Goal: Task Accomplishment & Management: Complete application form

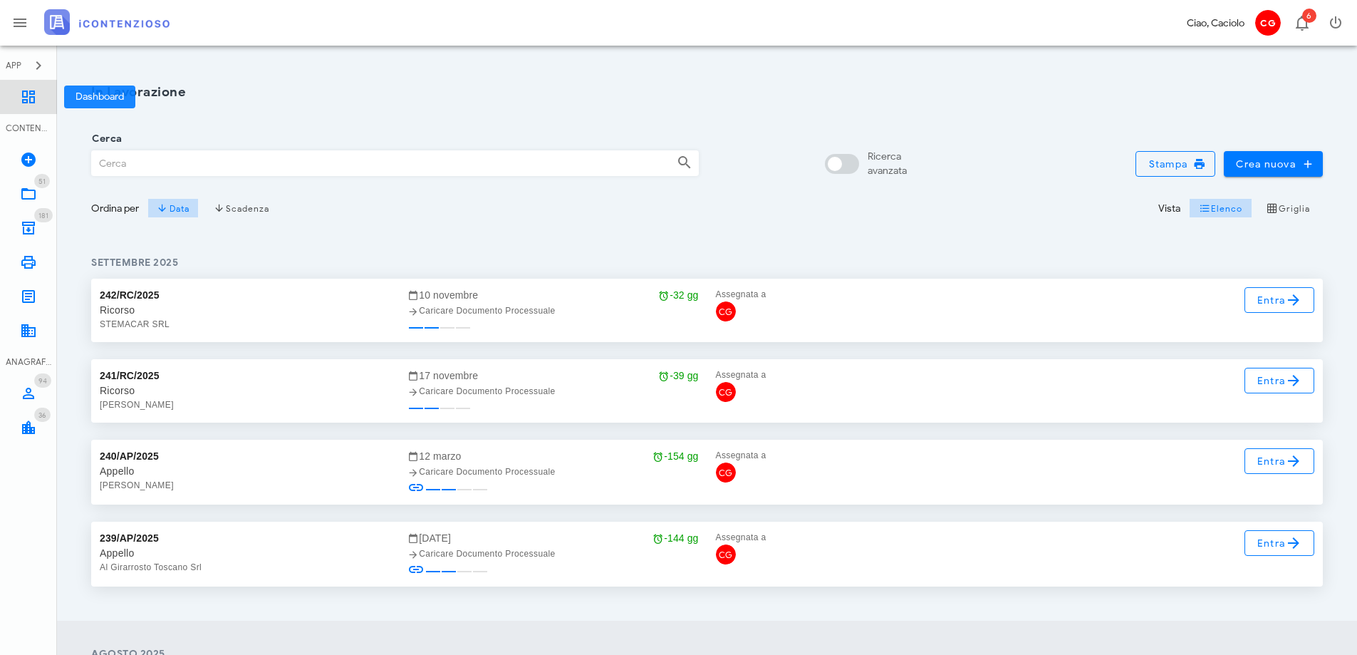
click at [28, 99] on icon at bounding box center [28, 96] width 17 height 17
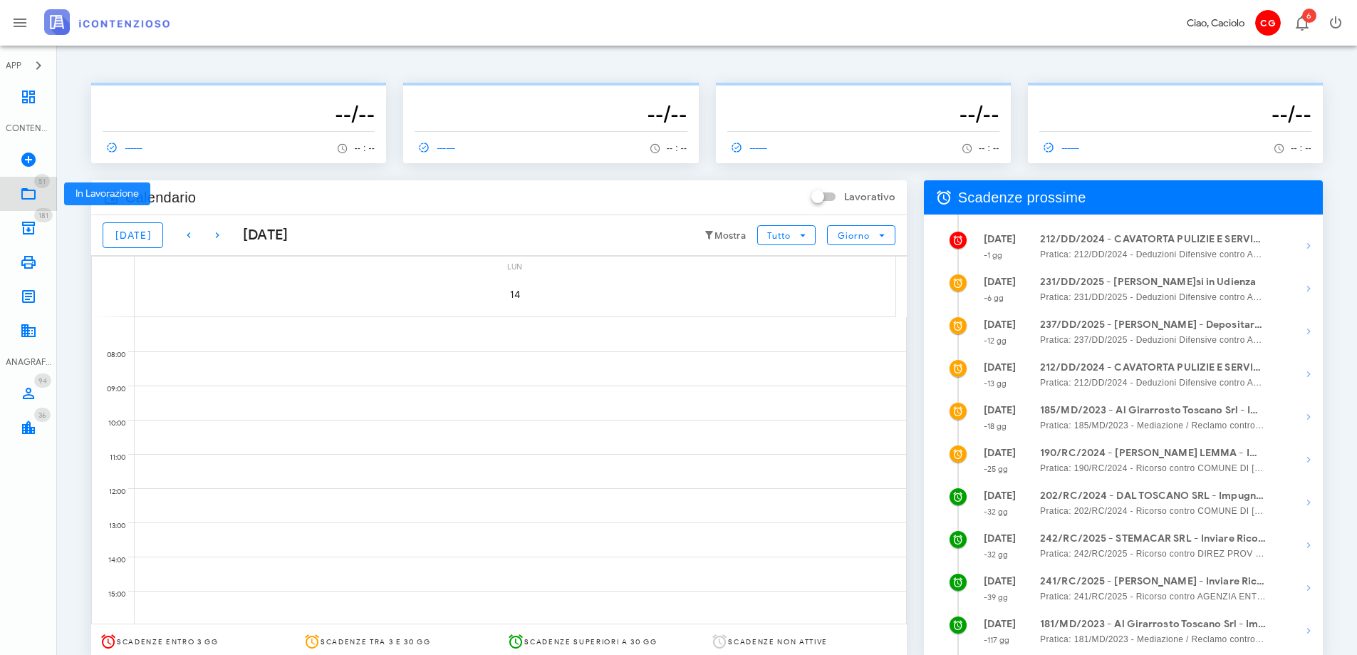
click at [36, 194] on icon at bounding box center [28, 193] width 17 height 17
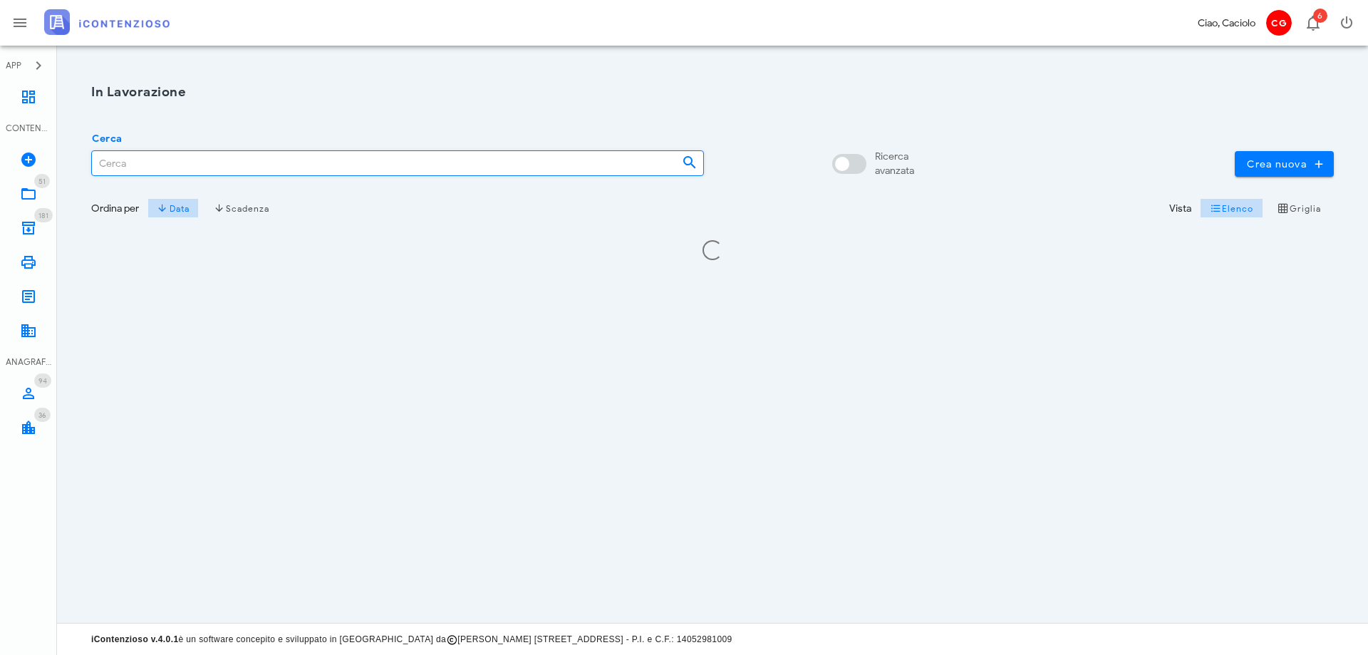
click at [173, 172] on input "Cerca" at bounding box center [381, 163] width 578 height 24
type input "al girarr"
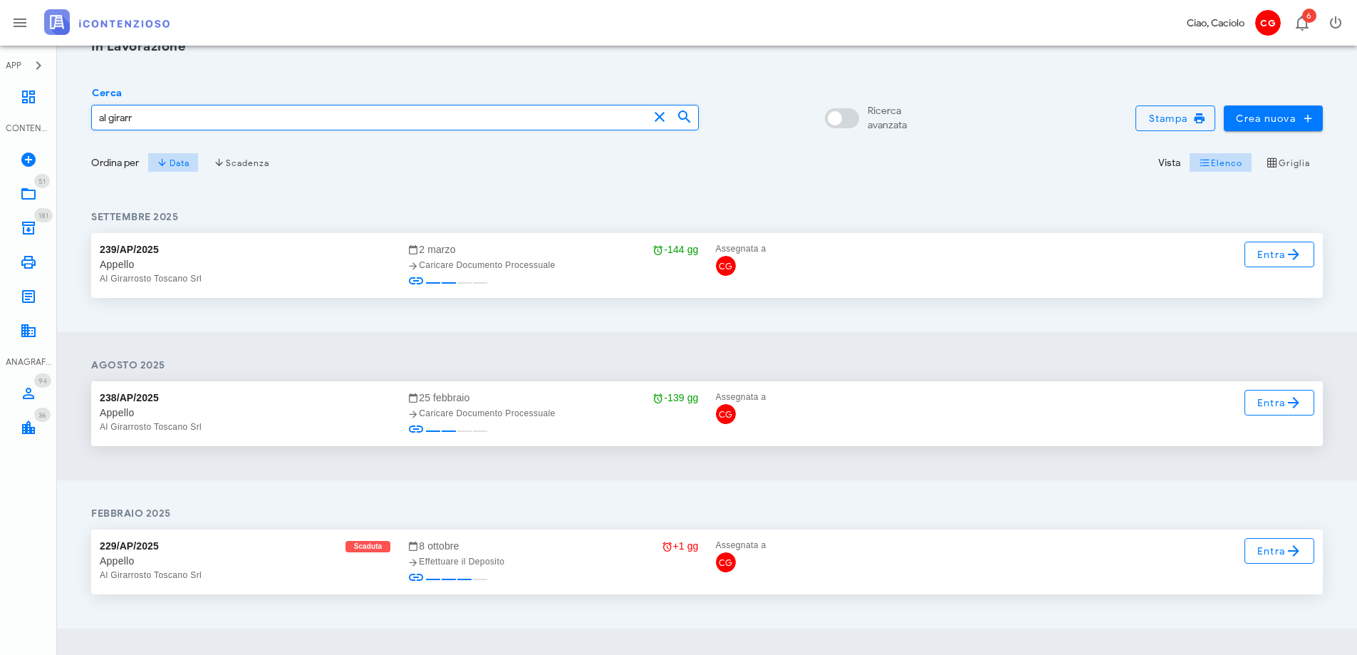
scroll to position [71, 0]
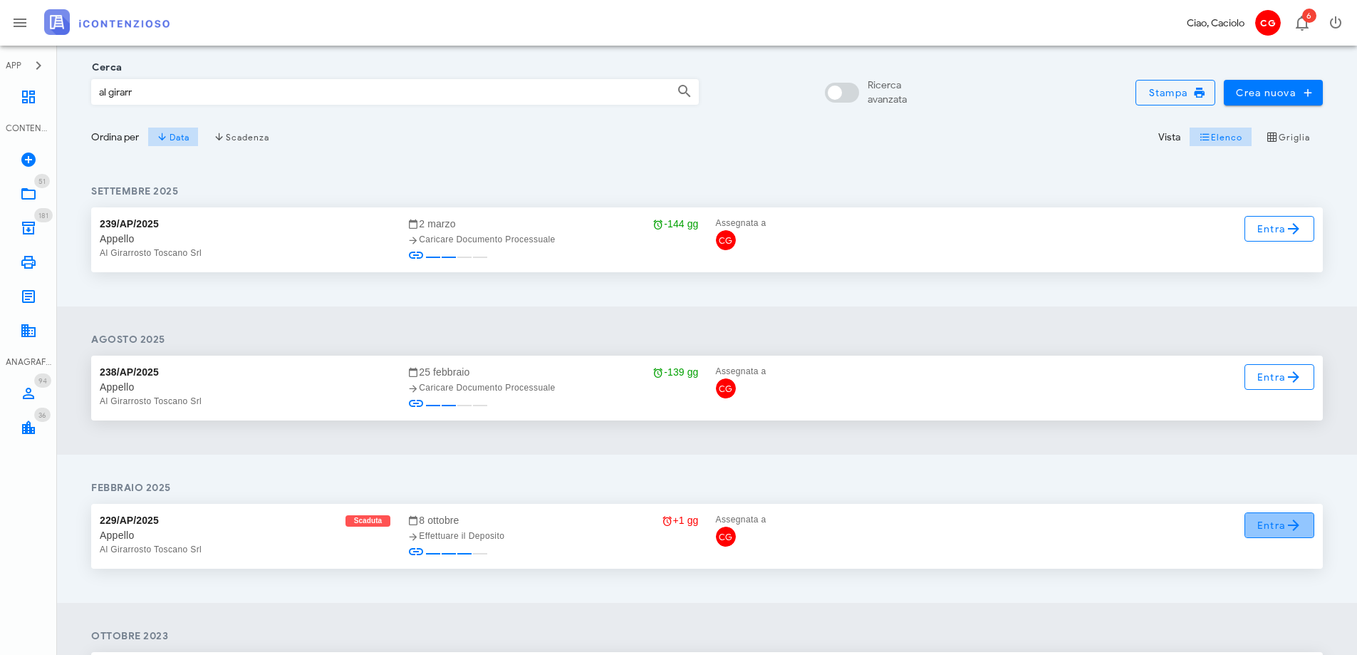
click at [1259, 526] on span "Entra" at bounding box center [1280, 524] width 46 height 17
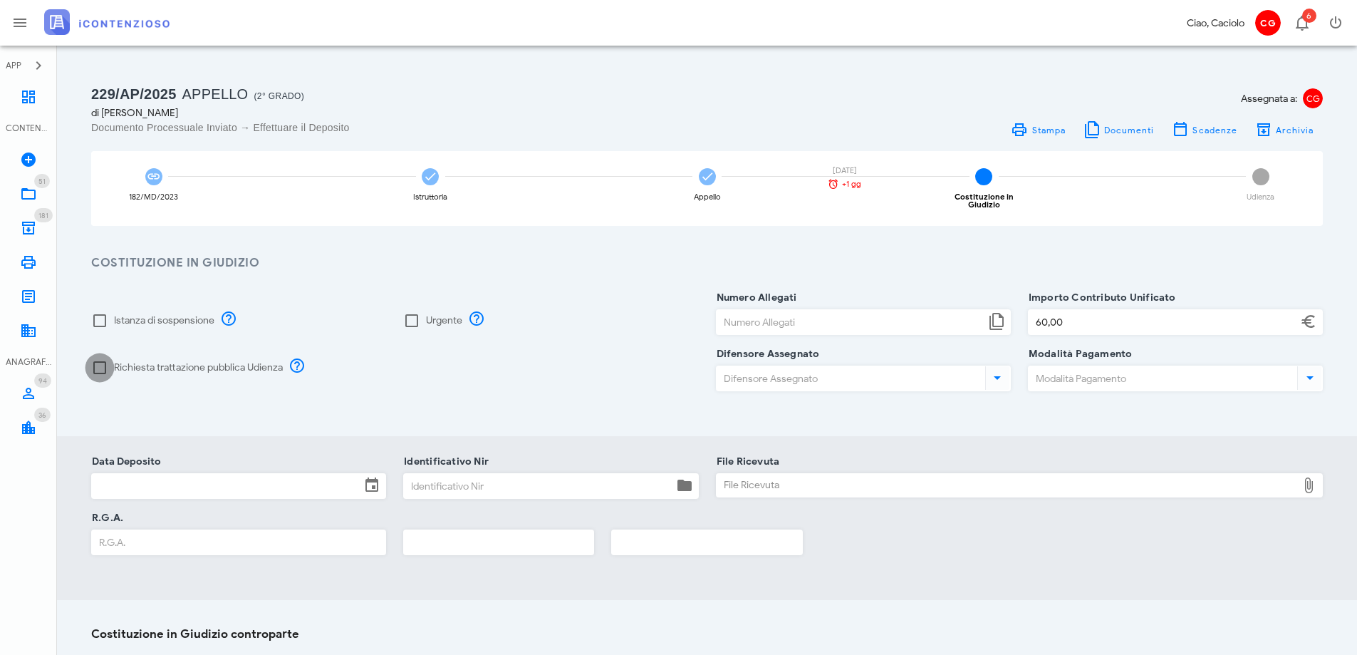
click at [101, 363] on div at bounding box center [100, 367] width 24 height 24
checkbox input "true"
click at [217, 474] on input "Data Deposito" at bounding box center [226, 486] width 269 height 24
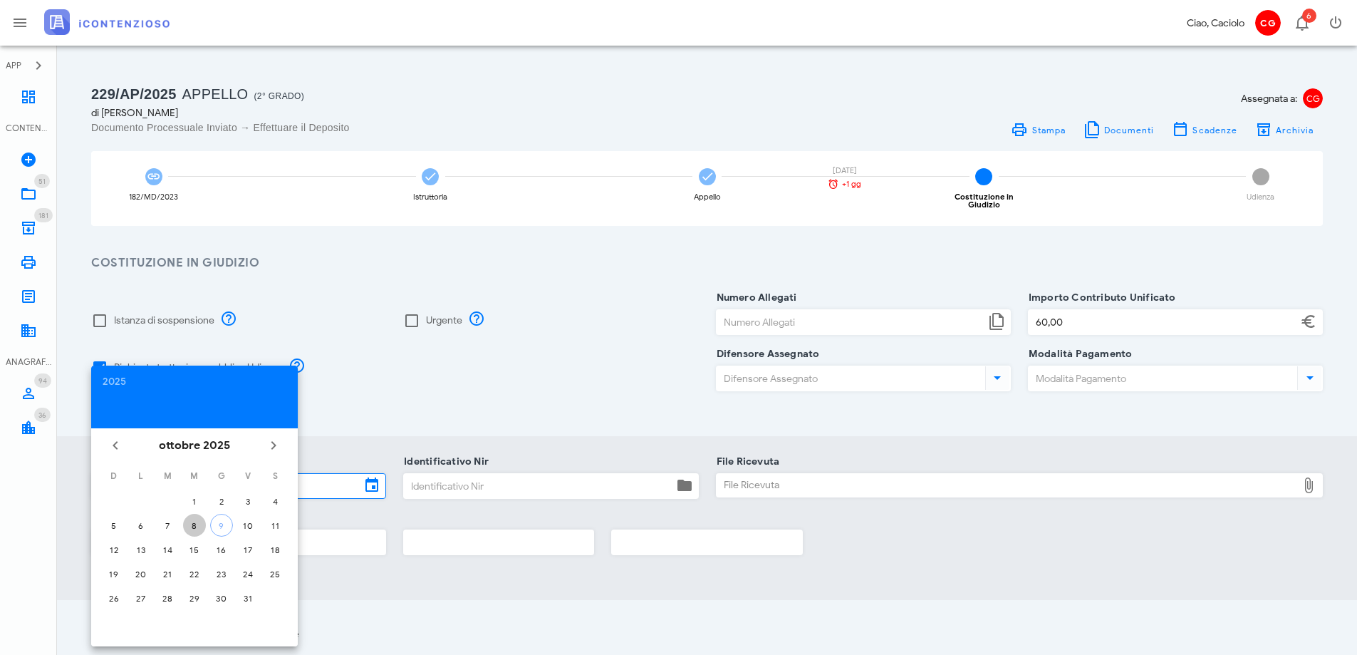
click at [199, 525] on div "8" at bounding box center [194, 525] width 23 height 11
type input "08/10/2025"
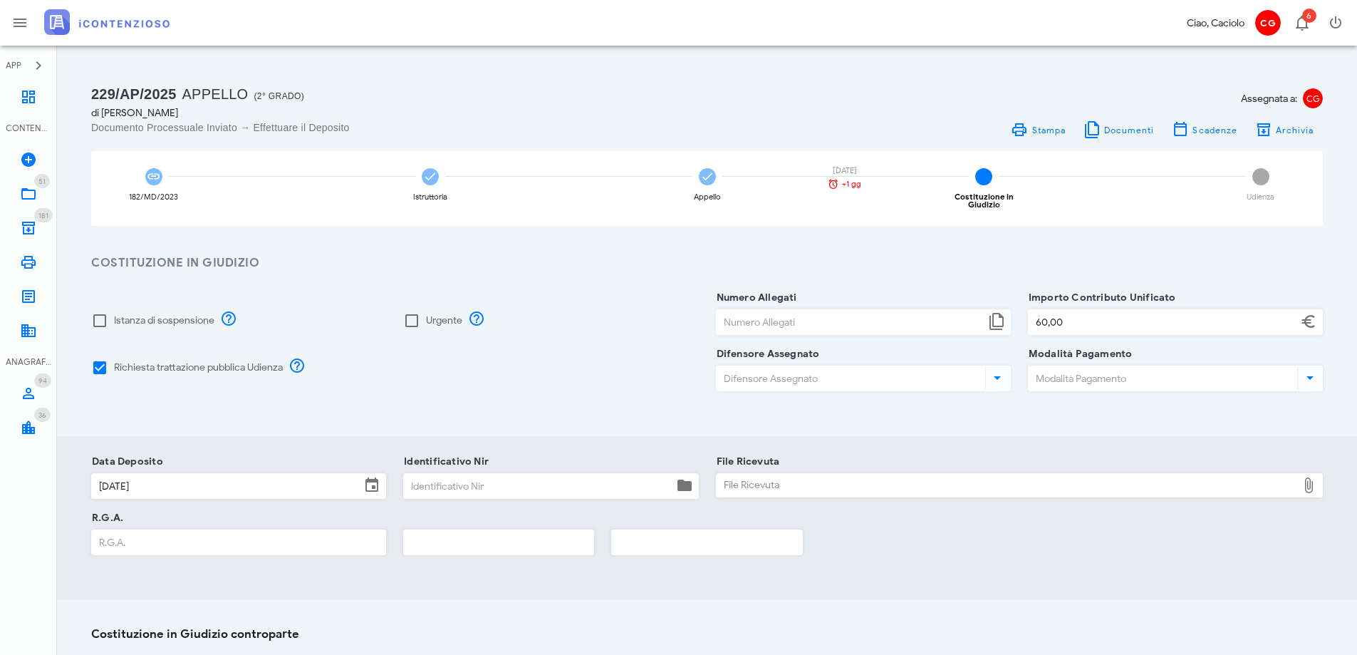
click at [464, 484] on input "Identificativo Nir" at bounding box center [538, 486] width 269 height 24
type input "25100816065165515"
click at [770, 474] on div "File Ricevuta" at bounding box center [1007, 485] width 581 height 23
type input "C:\fakepath\Ricevuta_NIR_T-1391969-2025.pdf"
click at [125, 534] on input "R.G.A." at bounding box center [238, 542] width 293 height 24
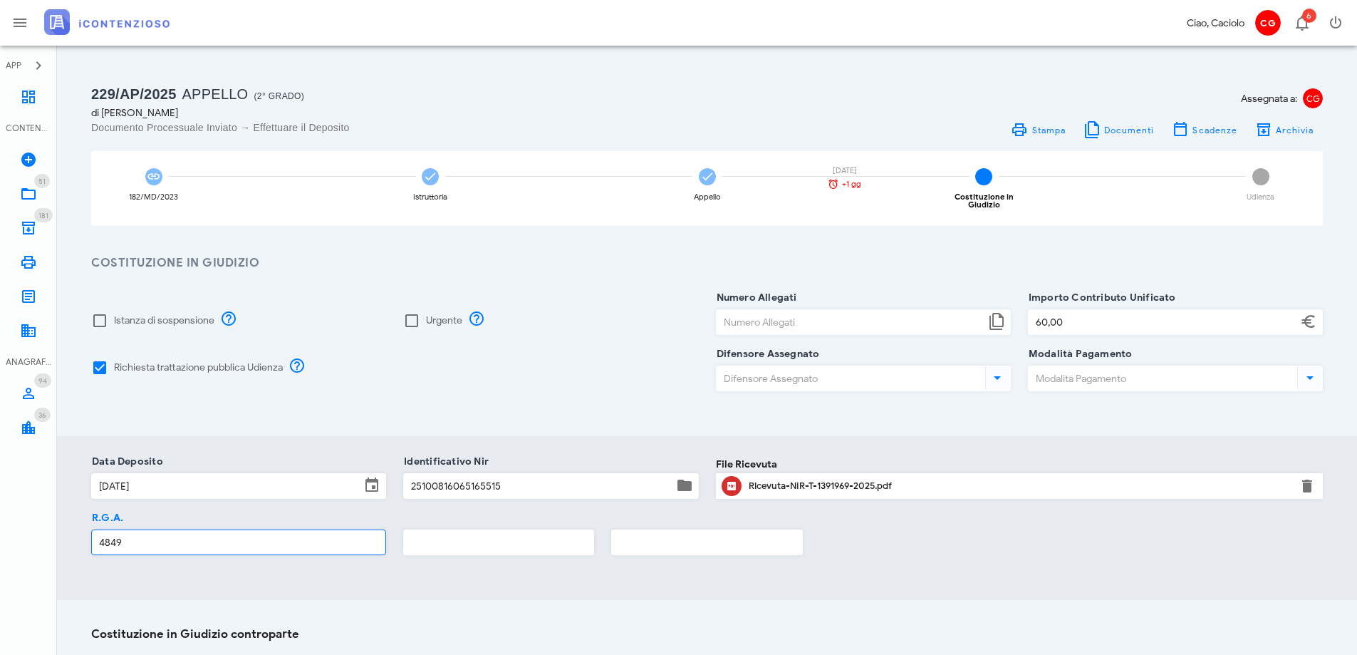
type input "4849"
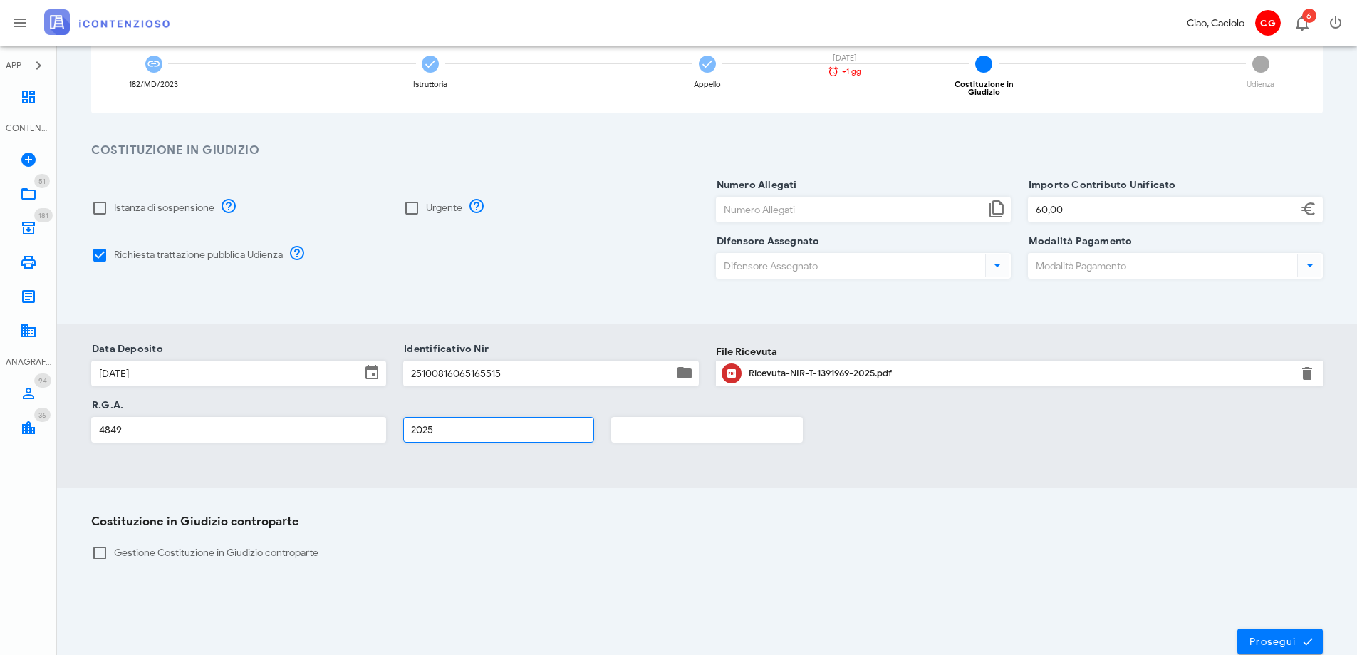
scroll to position [187, 0]
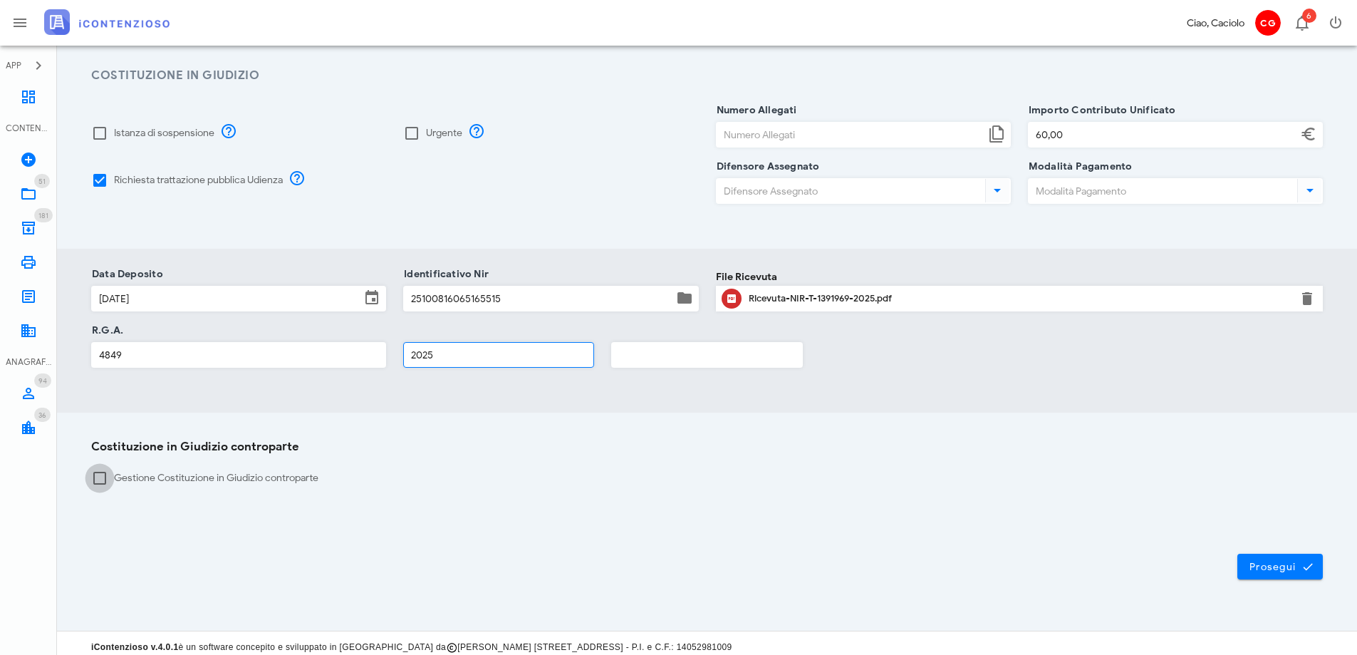
type input "2025"
click at [104, 477] on div at bounding box center [100, 478] width 24 height 24
checkbox input "true"
click at [1243, 553] on button "Prosegui" at bounding box center [1279, 566] width 85 height 26
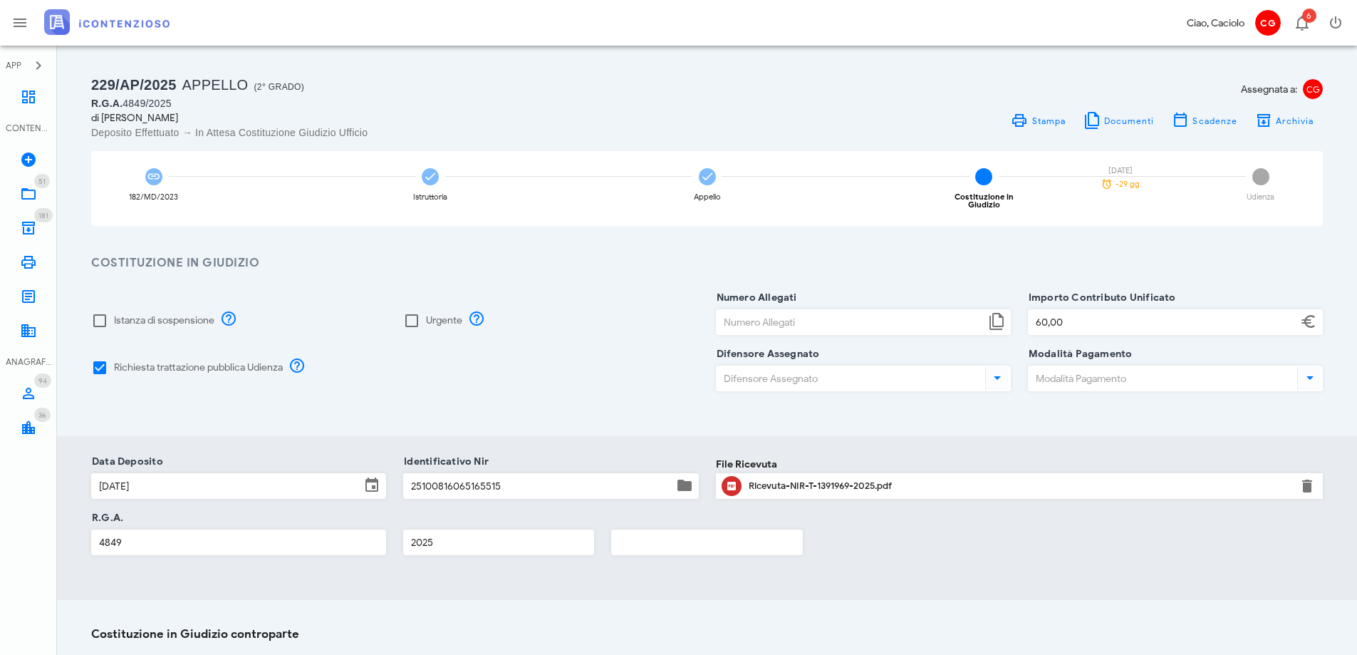
scroll to position [0, 0]
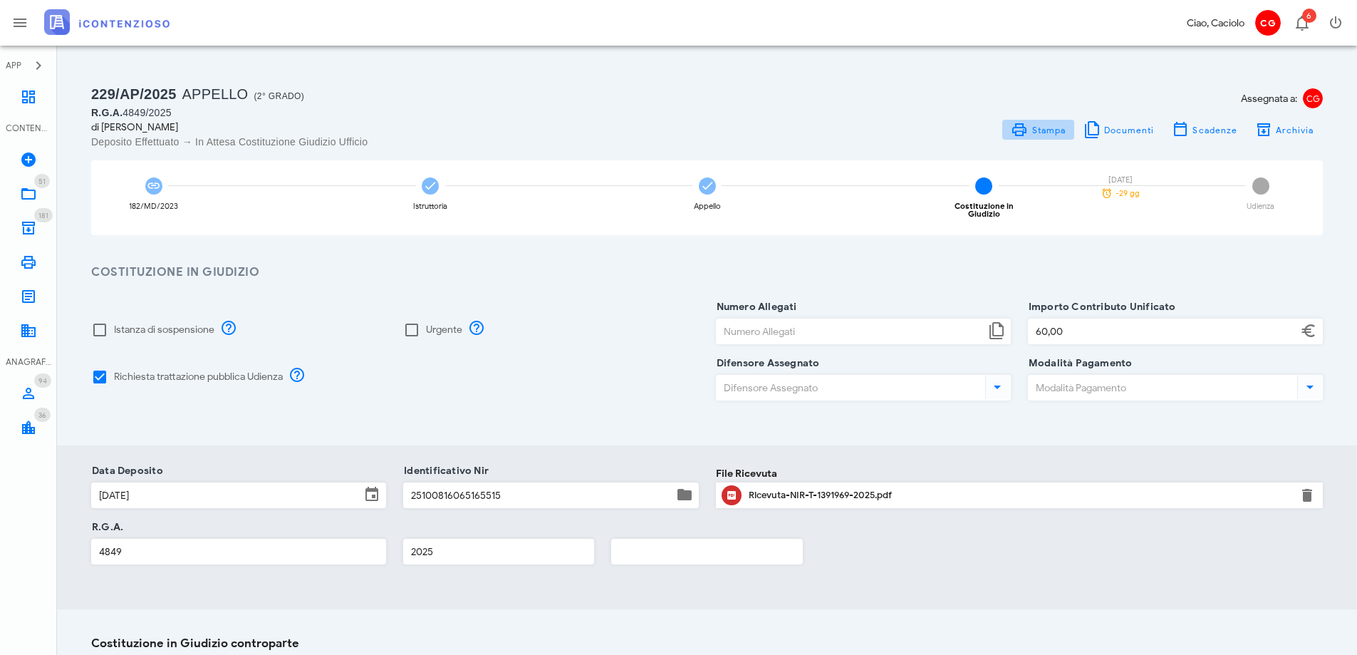
click at [1058, 135] on span "Stampa" at bounding box center [1048, 130] width 35 height 11
click at [34, 253] on link "Stampe" at bounding box center [28, 262] width 57 height 34
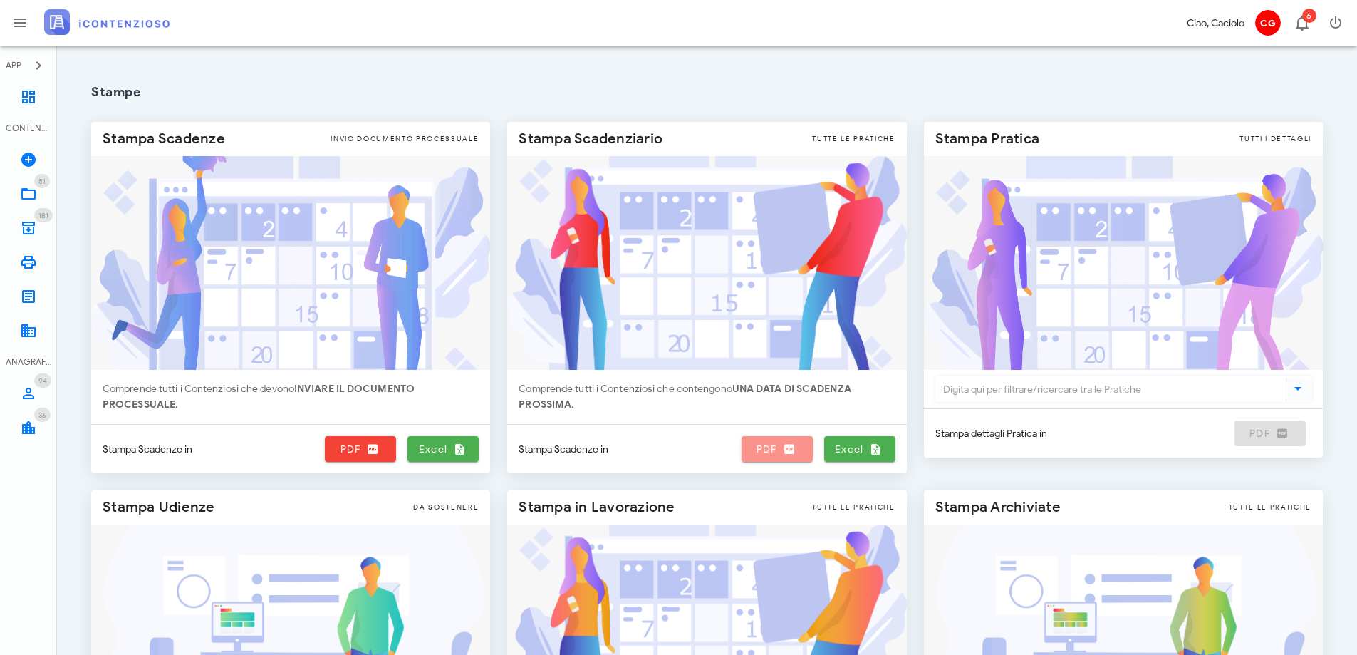
click at [793, 447] on icon at bounding box center [789, 448] width 13 height 13
click at [41, 95] on link "Dashboard" at bounding box center [28, 97] width 57 height 34
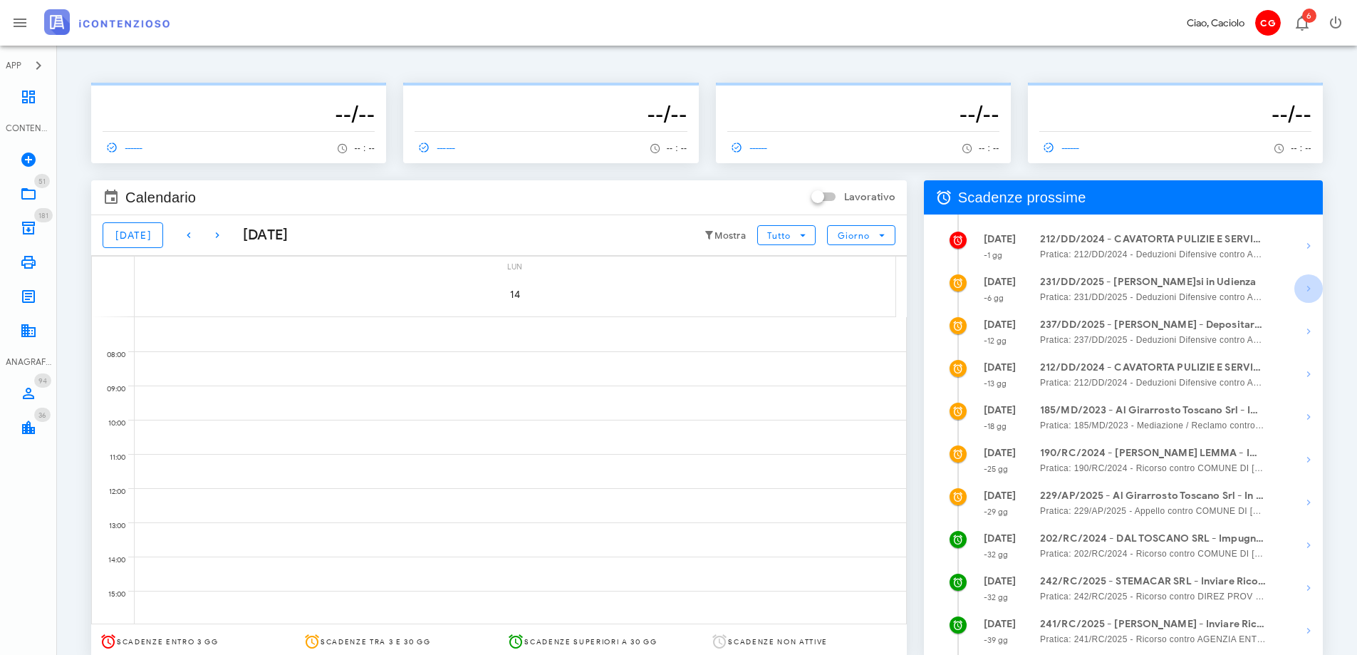
click at [1306, 289] on icon "button" at bounding box center [1308, 288] width 17 height 17
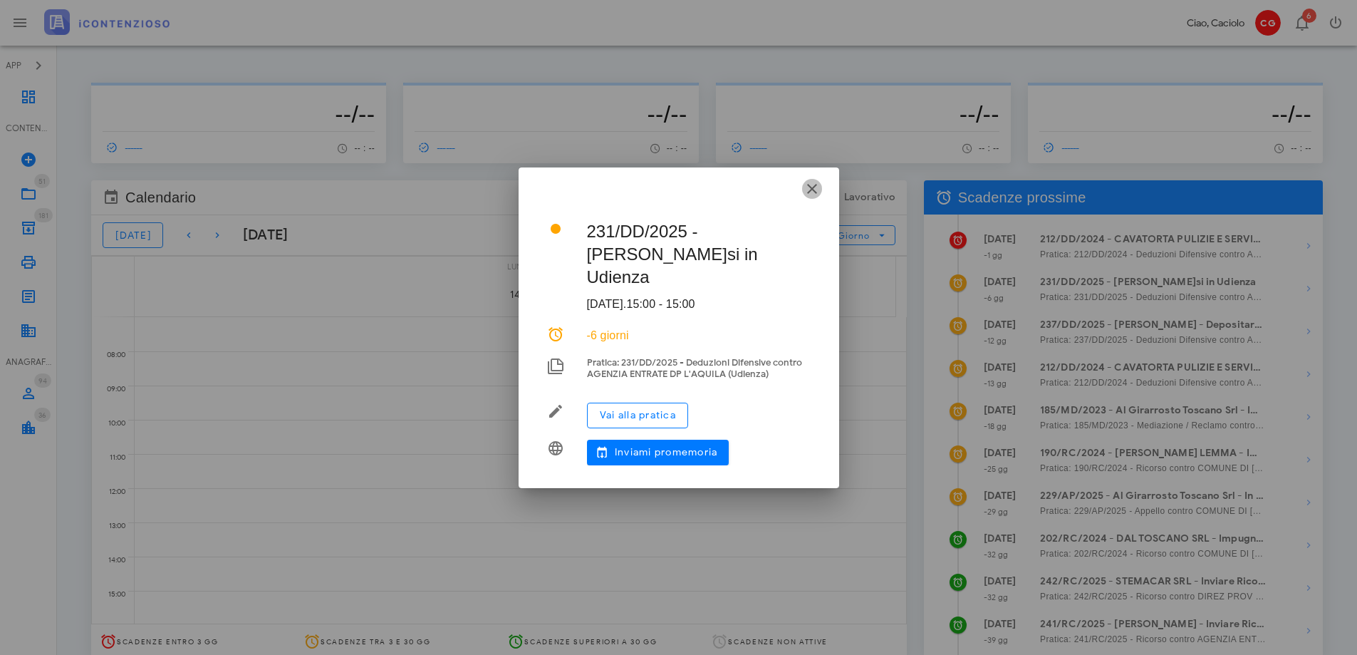
click at [808, 185] on icon "button" at bounding box center [811, 188] width 17 height 17
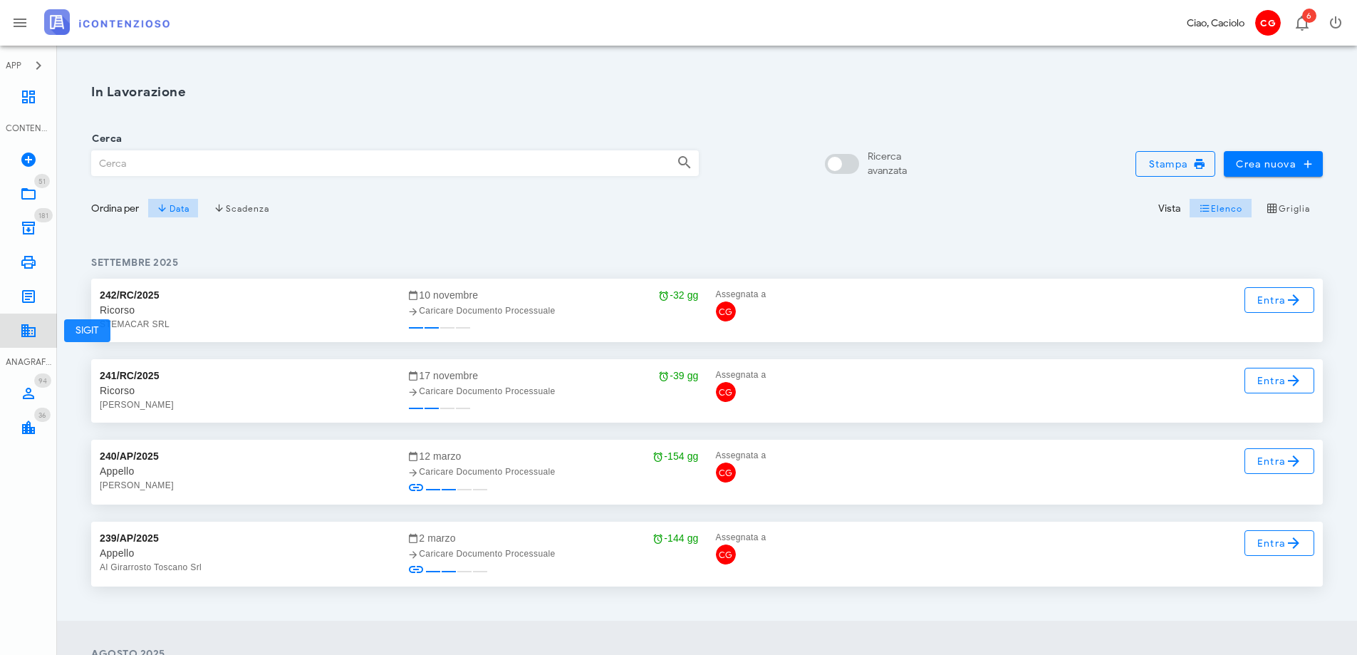
click at [32, 336] on icon at bounding box center [28, 330] width 17 height 17
